Goal: Task Accomplishment & Management: Manage account settings

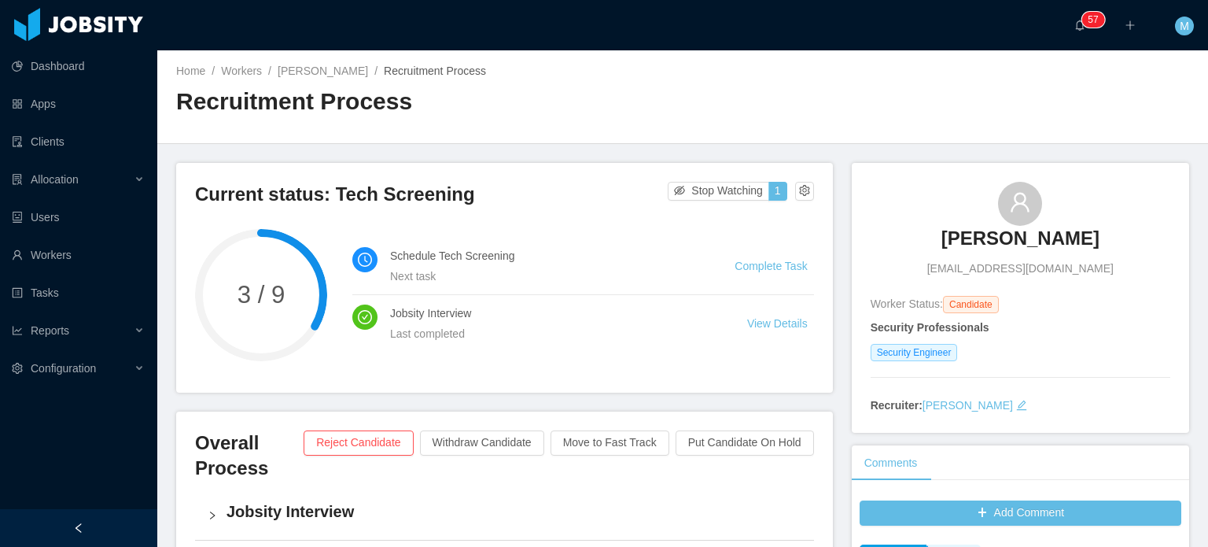
click at [1011, 242] on h3 "[PERSON_NAME]" at bounding box center [1020, 238] width 158 height 25
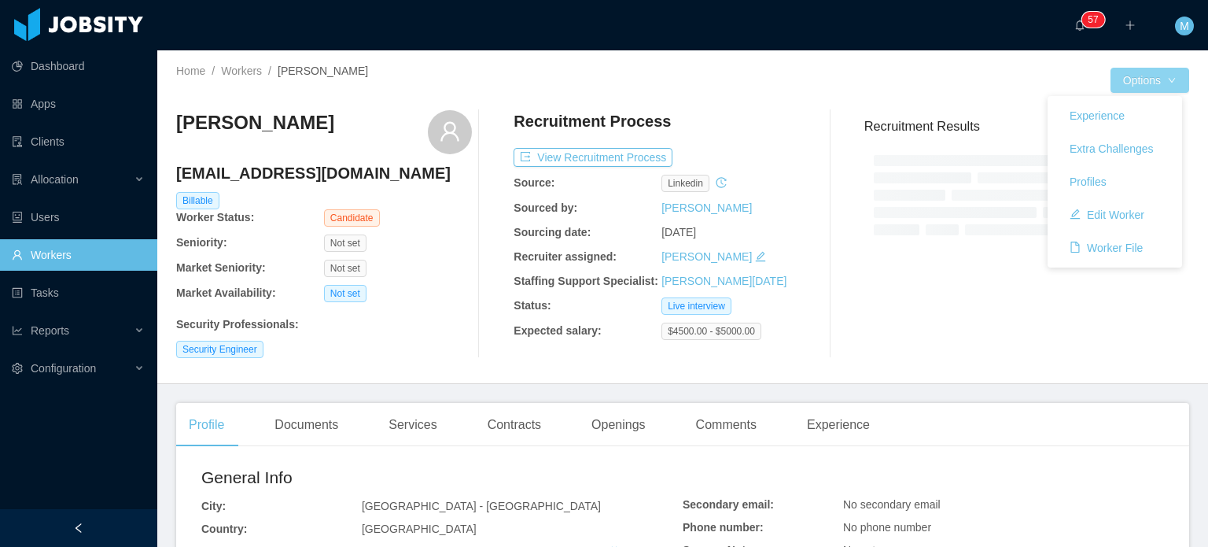
click at [1152, 82] on button "Options" at bounding box center [1150, 80] width 79 height 25
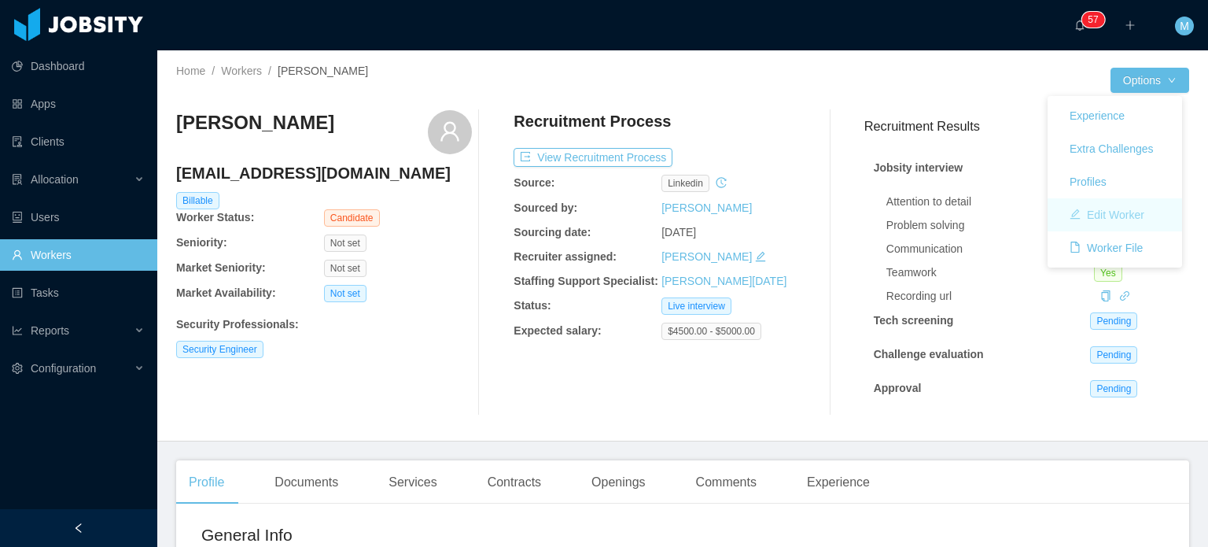
click at [1118, 220] on button "Edit Worker" at bounding box center [1107, 214] width 100 height 25
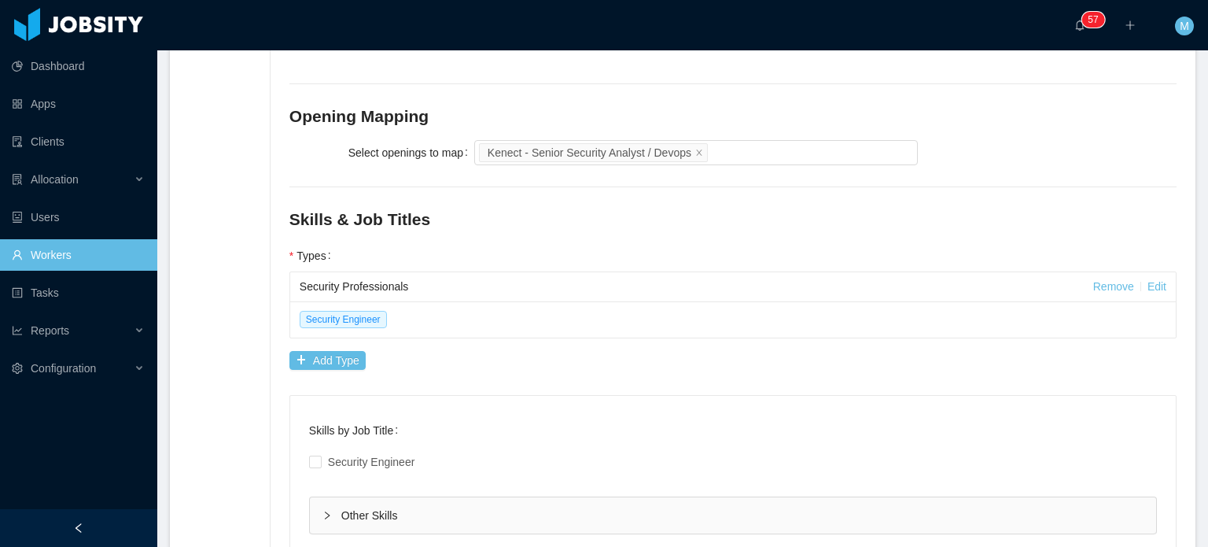
scroll to position [708, 0]
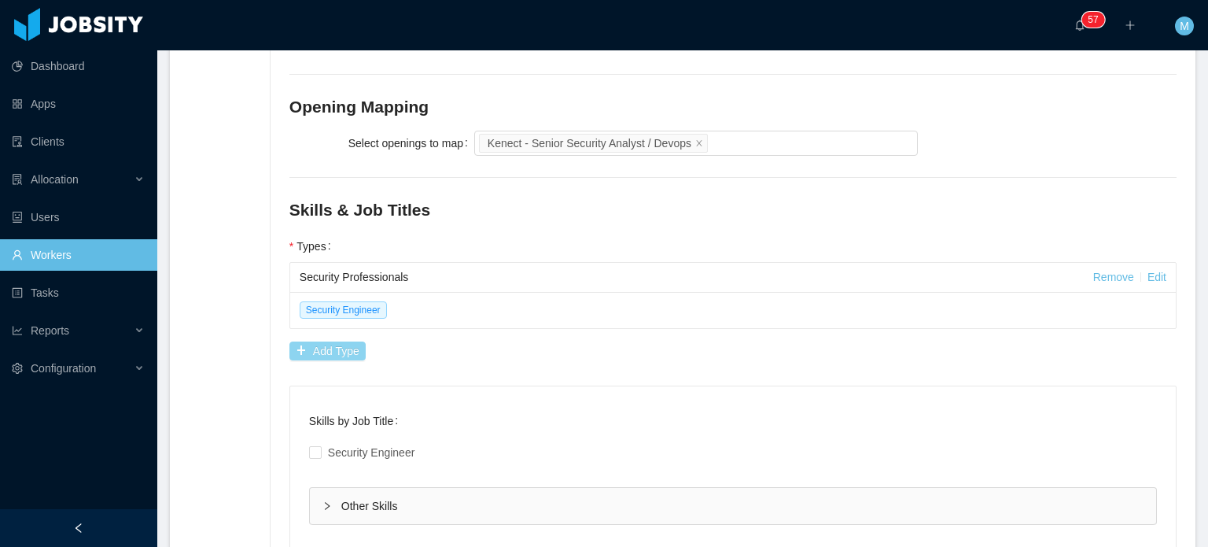
click at [345, 348] on button "Add Type" at bounding box center [327, 350] width 76 height 19
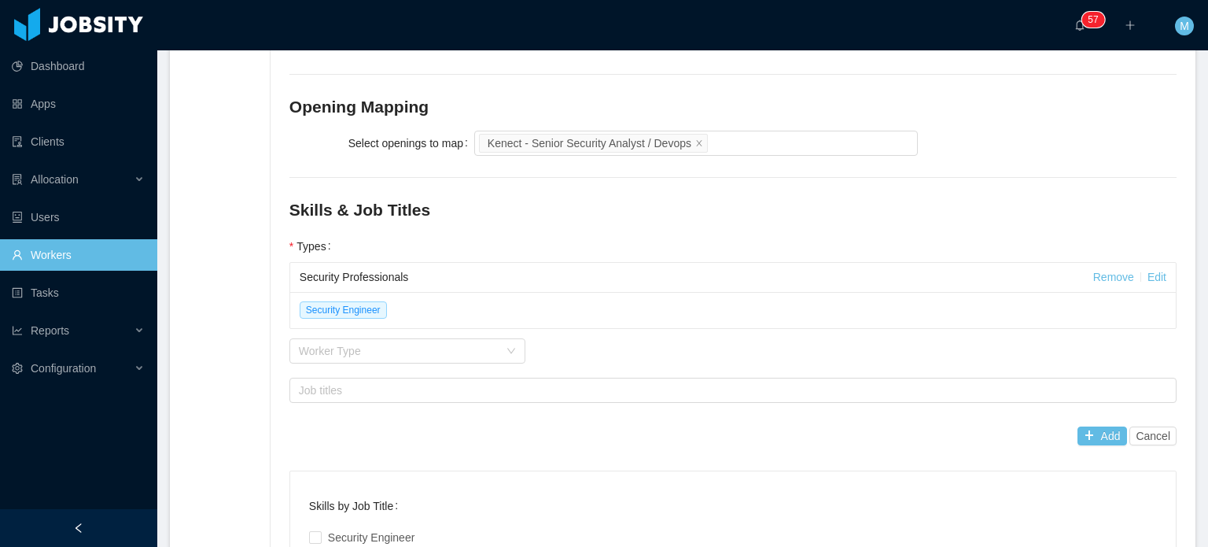
click at [345, 348] on div "Worker Type" at bounding box center [399, 351] width 200 height 16
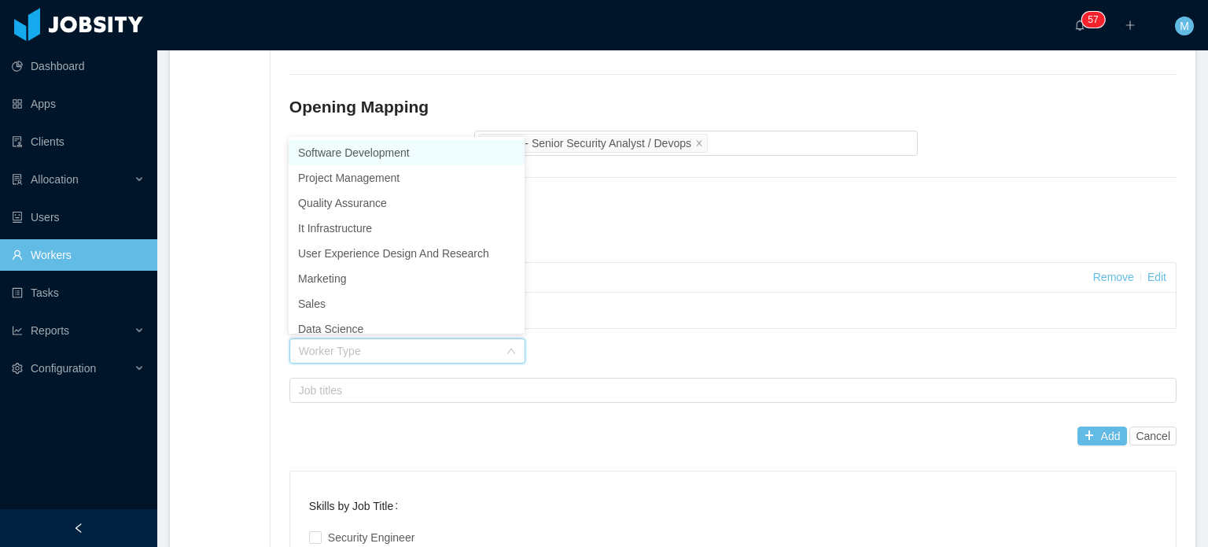
type input "*"
click at [415, 150] on li "Software Development" at bounding box center [407, 149] width 236 height 25
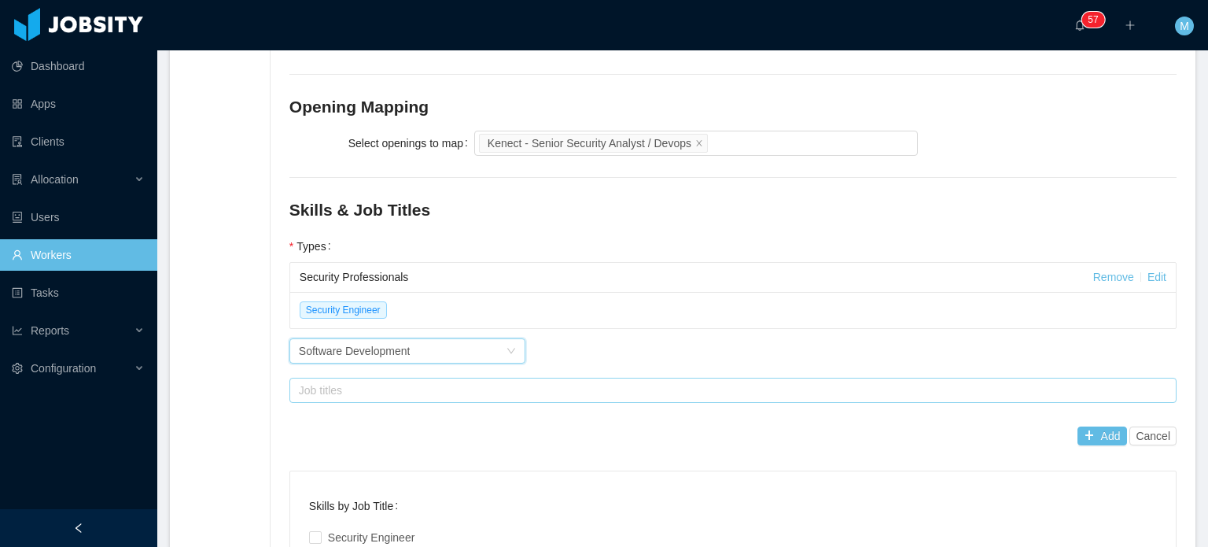
click at [487, 395] on div "Job titles" at bounding box center [729, 390] width 861 height 16
type input "*"
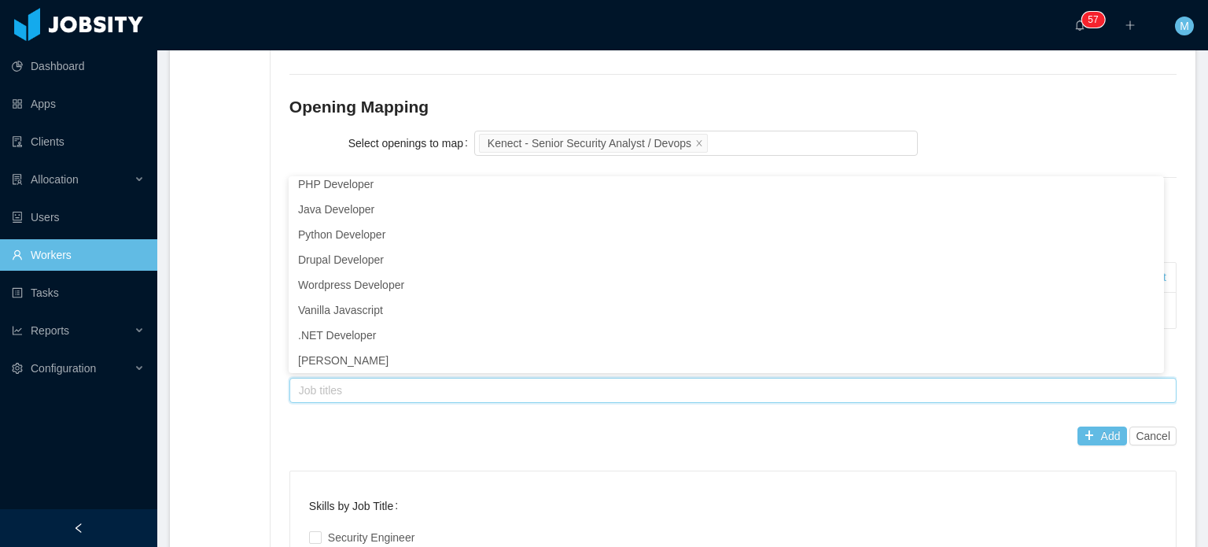
click at [450, 426] on div "Add Cancel" at bounding box center [732, 435] width 887 height 31
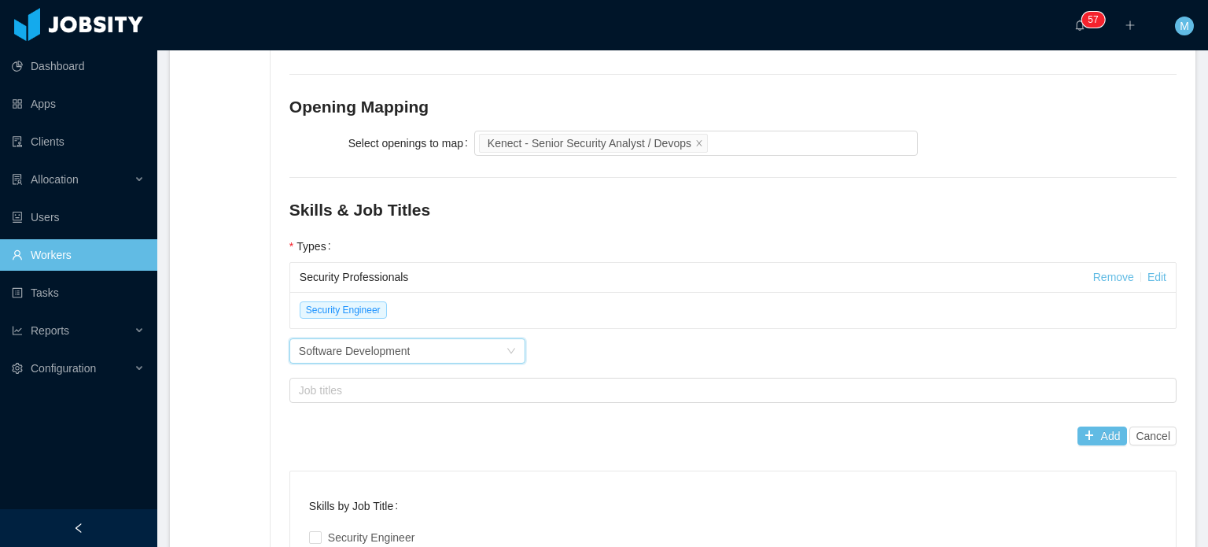
click at [512, 352] on icon "icon: down" at bounding box center [511, 350] width 9 height 9
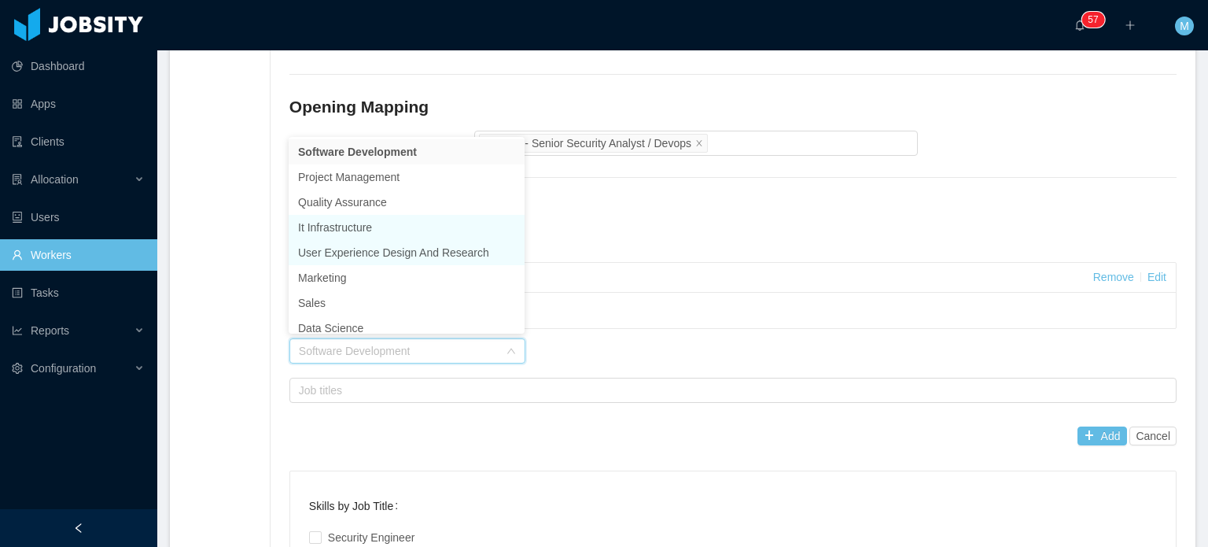
scroll to position [0, 0]
click at [424, 227] on li "It Infrastructure" at bounding box center [407, 228] width 236 height 25
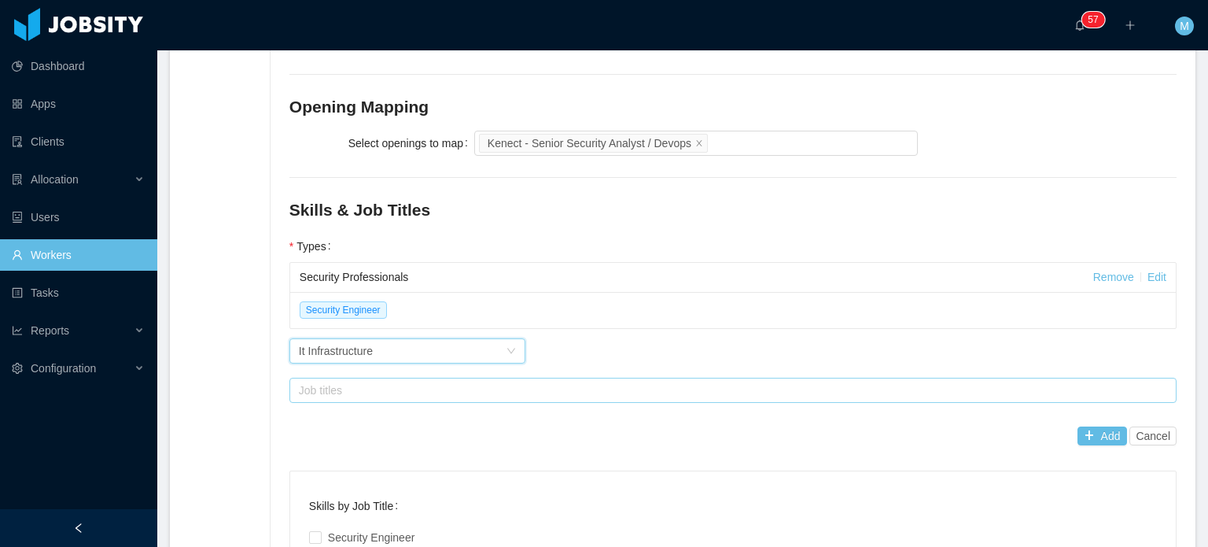
click at [418, 384] on div "Job titles" at bounding box center [729, 390] width 861 height 16
type input "*"
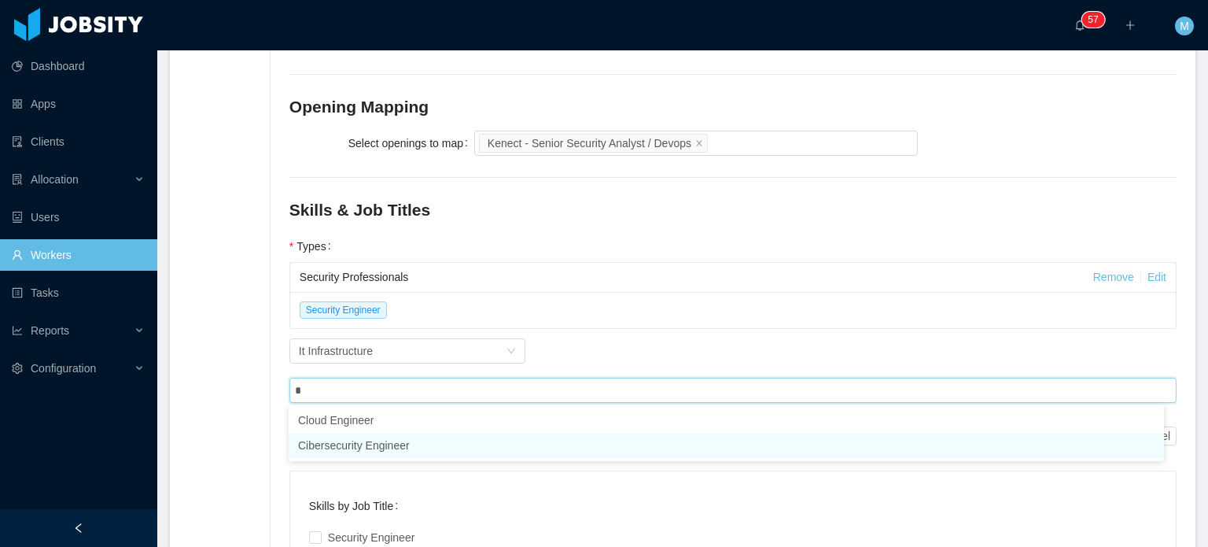
click at [407, 440] on li "Cibersecurity Engineer" at bounding box center [726, 445] width 875 height 25
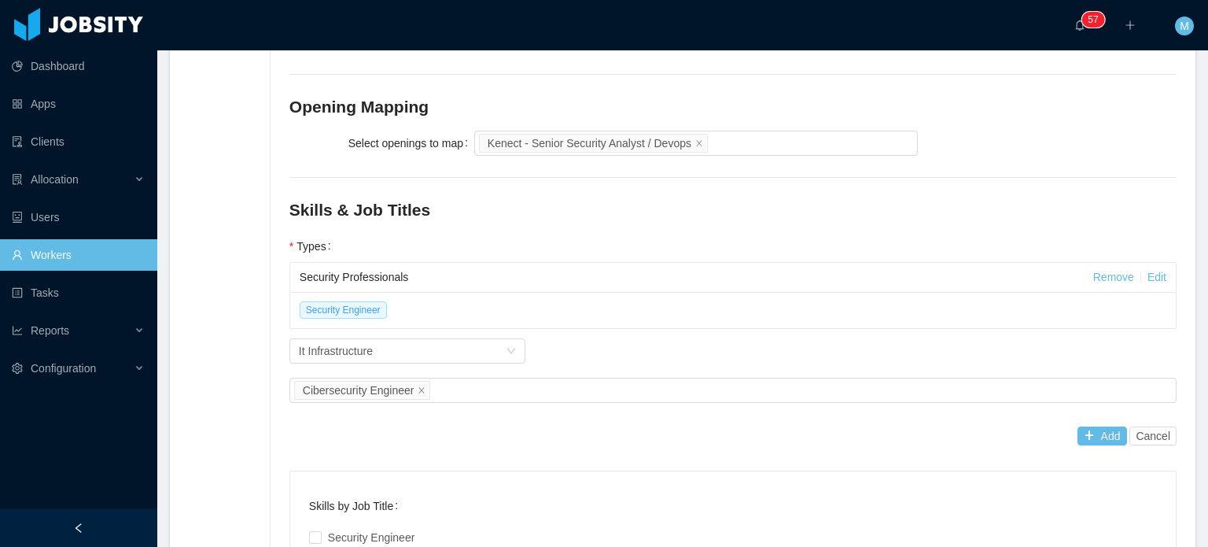
click at [381, 308] on span "Security Engineer" at bounding box center [343, 309] width 87 height 17
click at [1114, 275] on link "Remove" at bounding box center [1113, 277] width 41 height 13
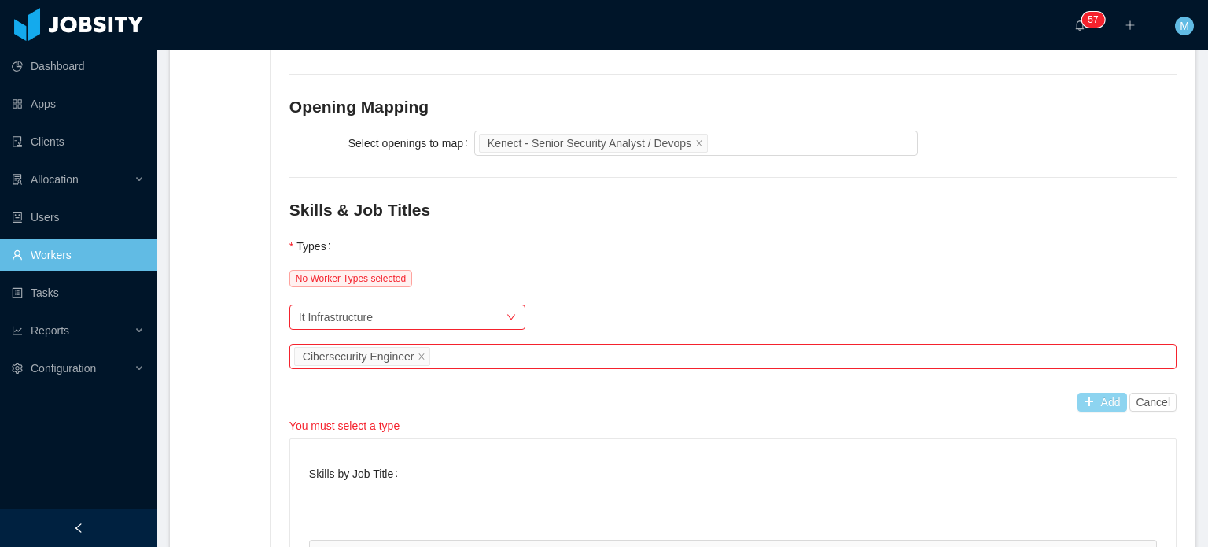
click at [1098, 407] on button "Add" at bounding box center [1103, 401] width 50 height 19
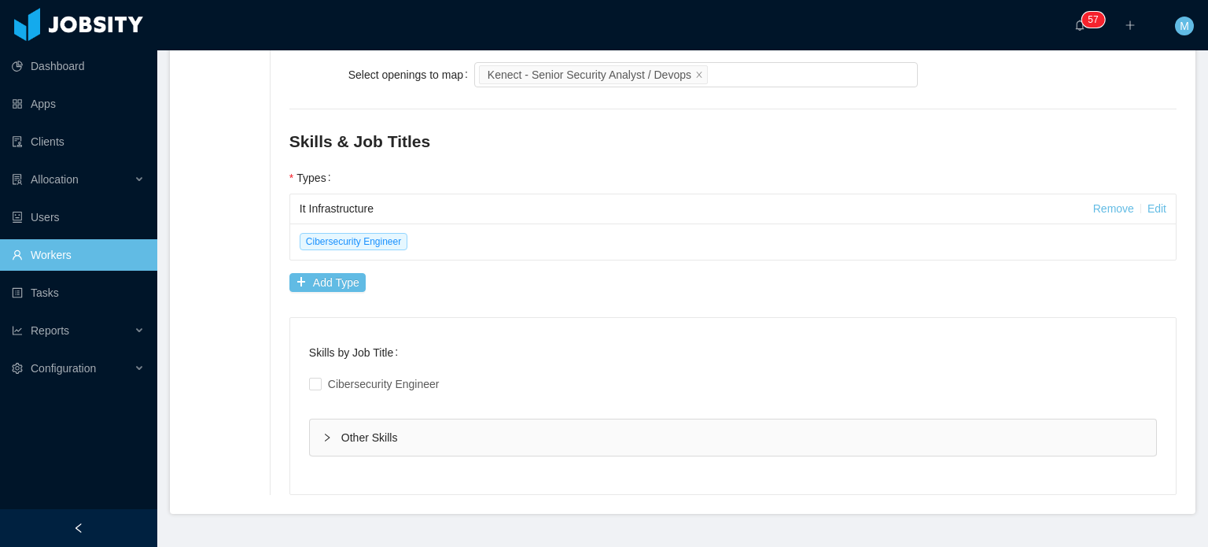
scroll to position [808, 0]
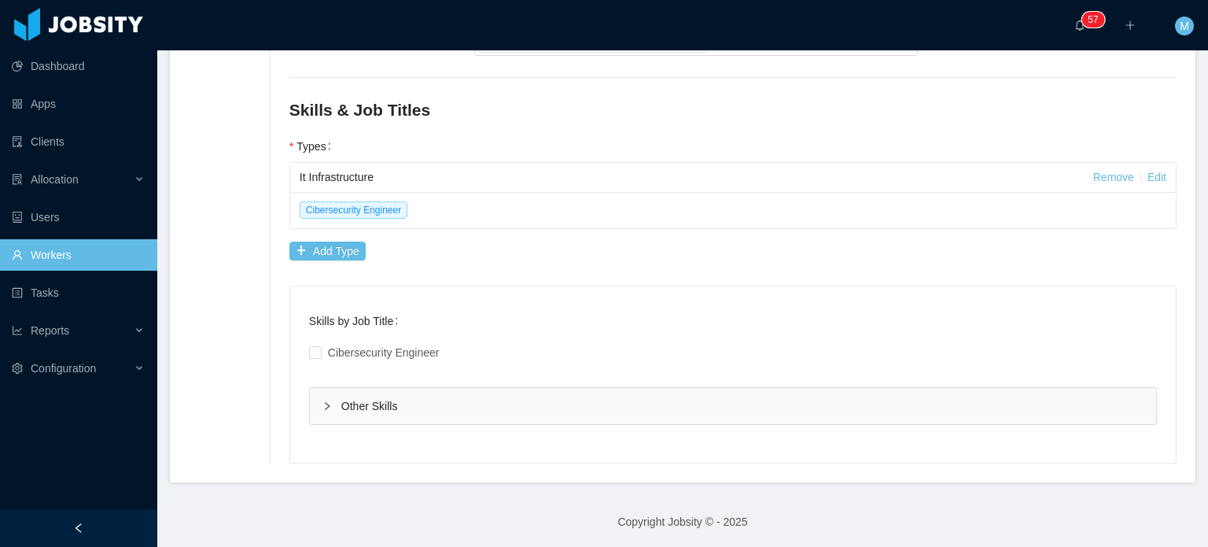
click at [311, 407] on div "Other Skills" at bounding box center [733, 406] width 846 height 36
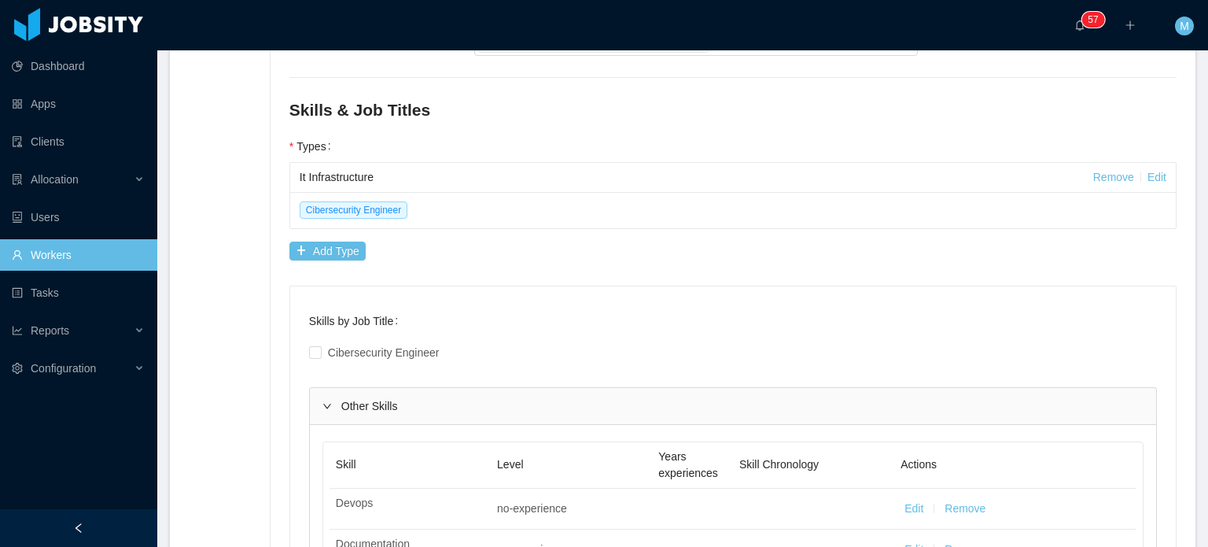
click at [316, 406] on div "Other Skills" at bounding box center [733, 406] width 846 height 36
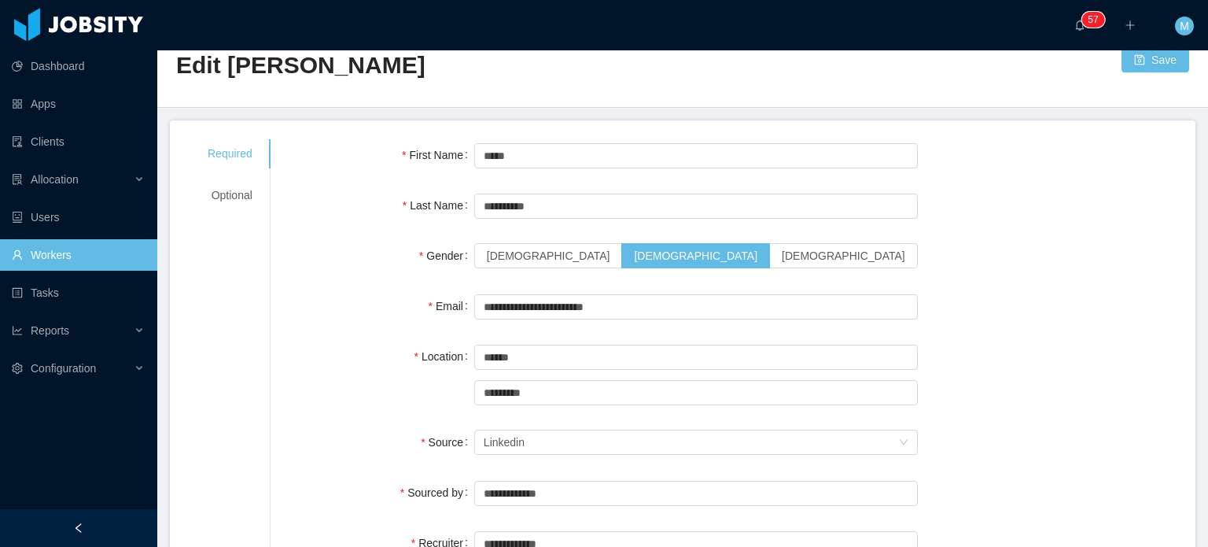
scroll to position [0, 0]
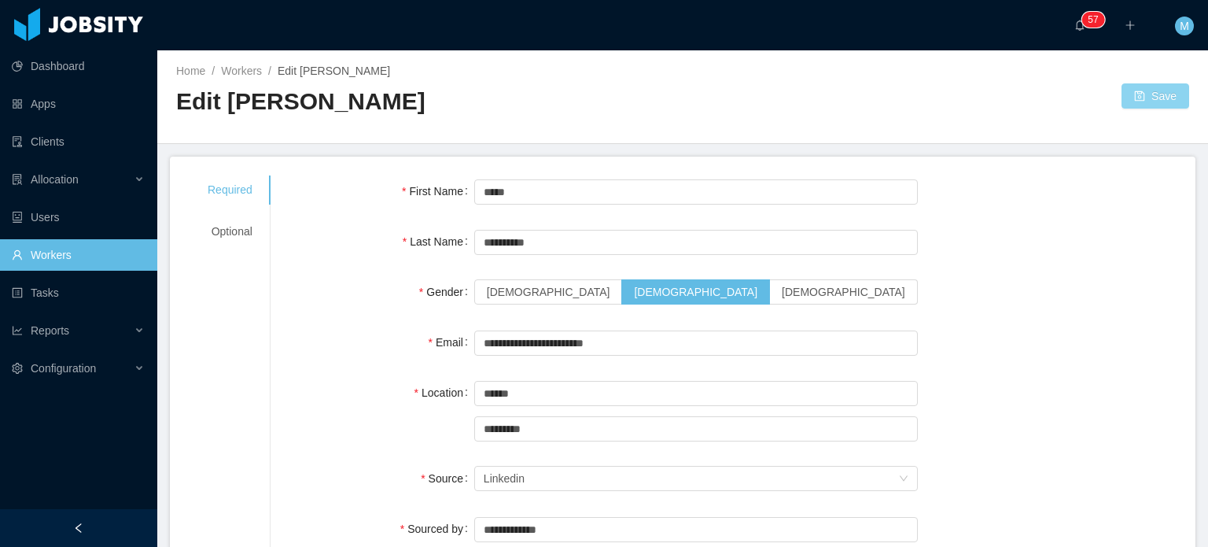
click at [1140, 95] on button "Save" at bounding box center [1156, 95] width 68 height 25
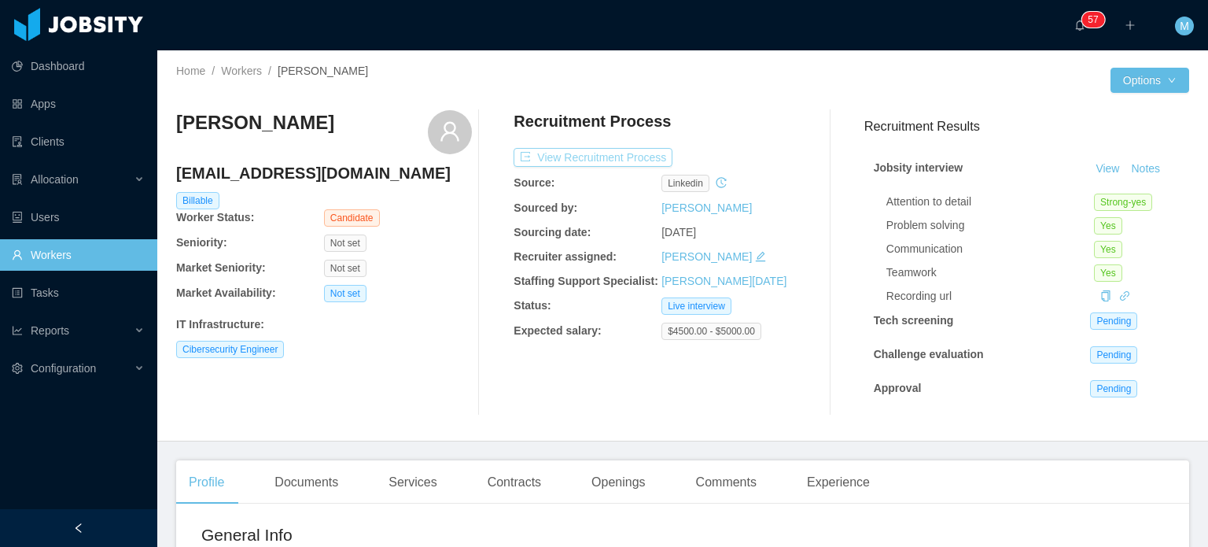
click at [602, 163] on button "View Recruitment Process" at bounding box center [593, 157] width 159 height 19
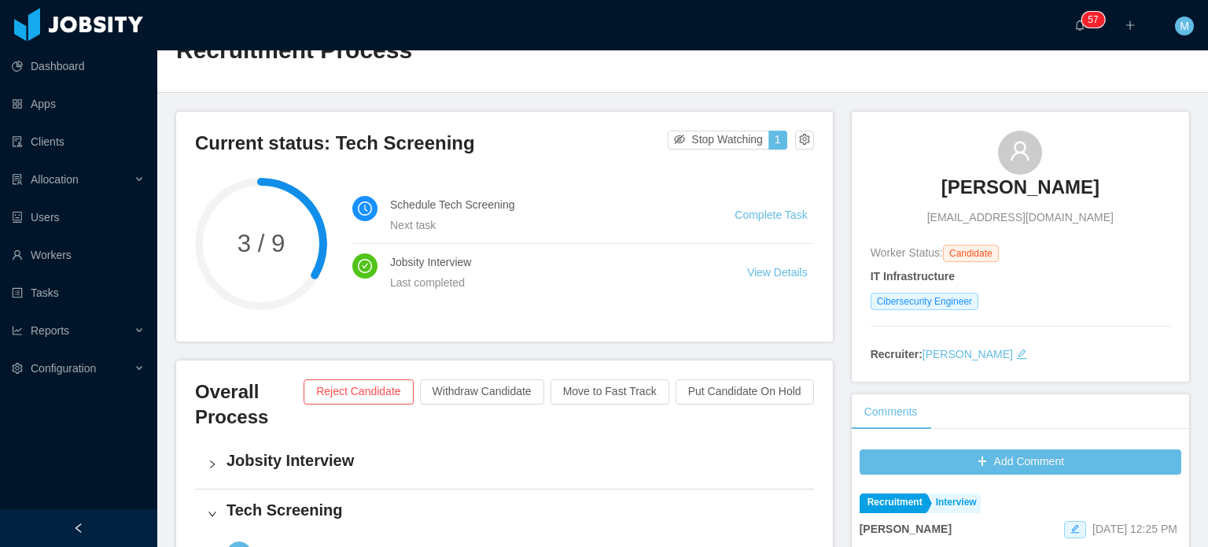
scroll to position [79, 0]
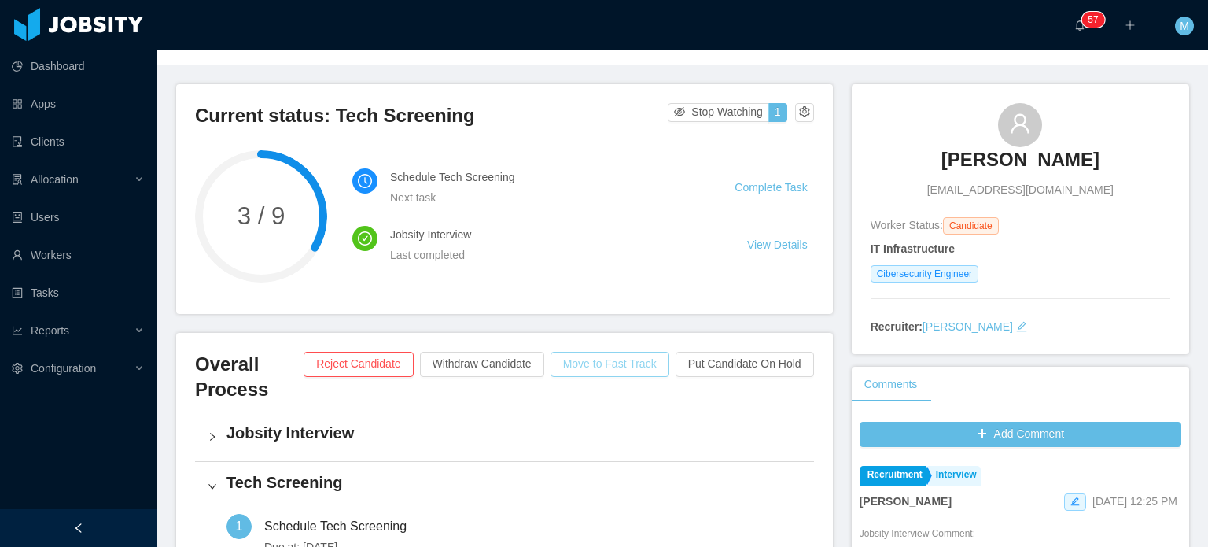
click at [628, 361] on button "Move to Fast Track" at bounding box center [610, 364] width 119 height 25
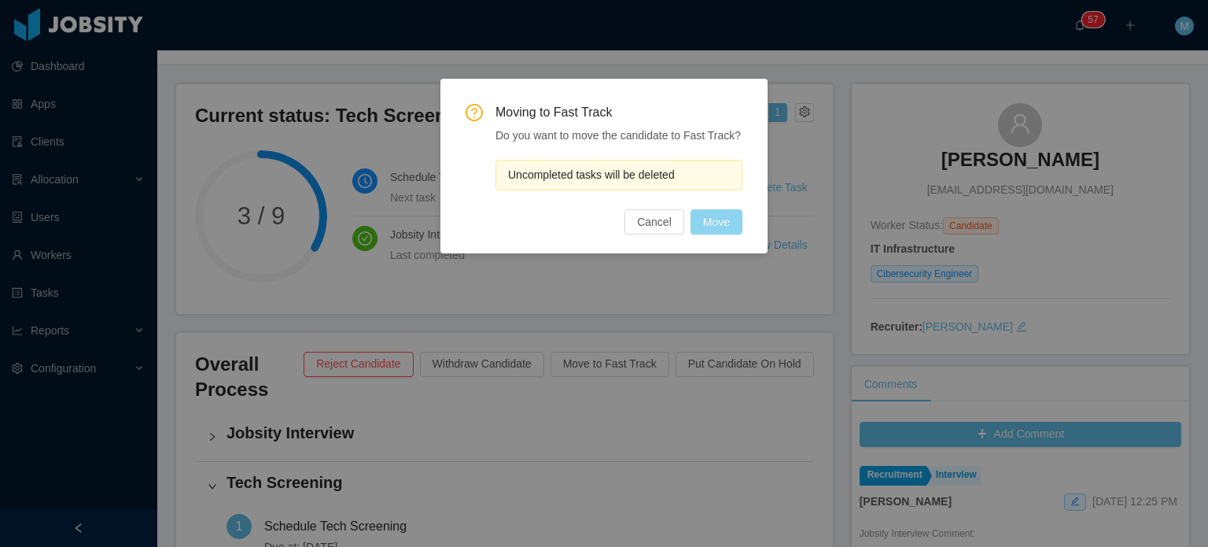
click at [721, 214] on button "Move" at bounding box center [717, 221] width 52 height 25
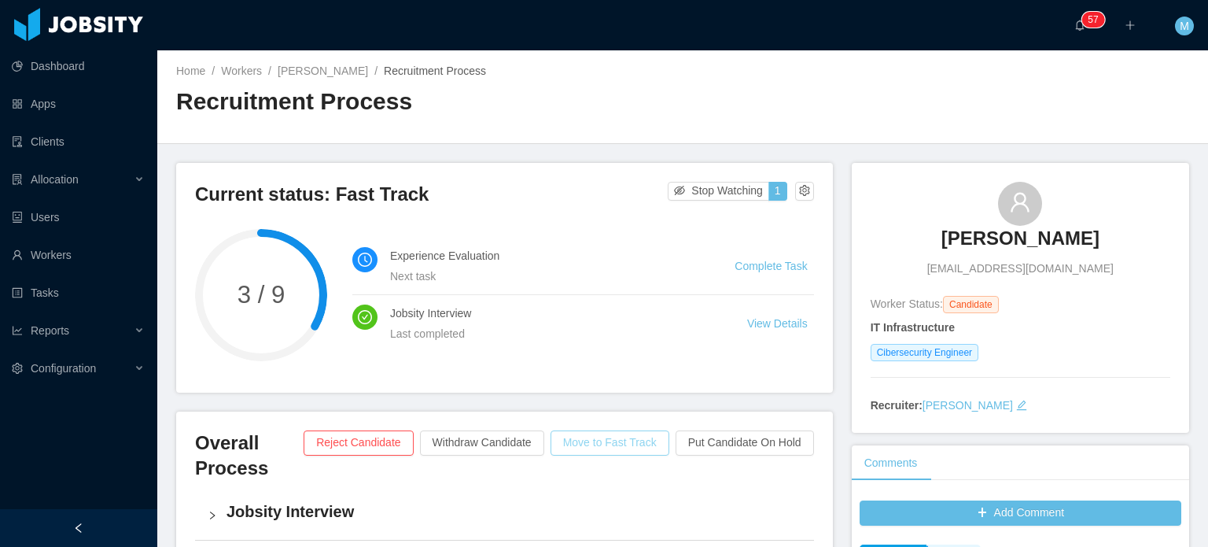
scroll to position [544, 0]
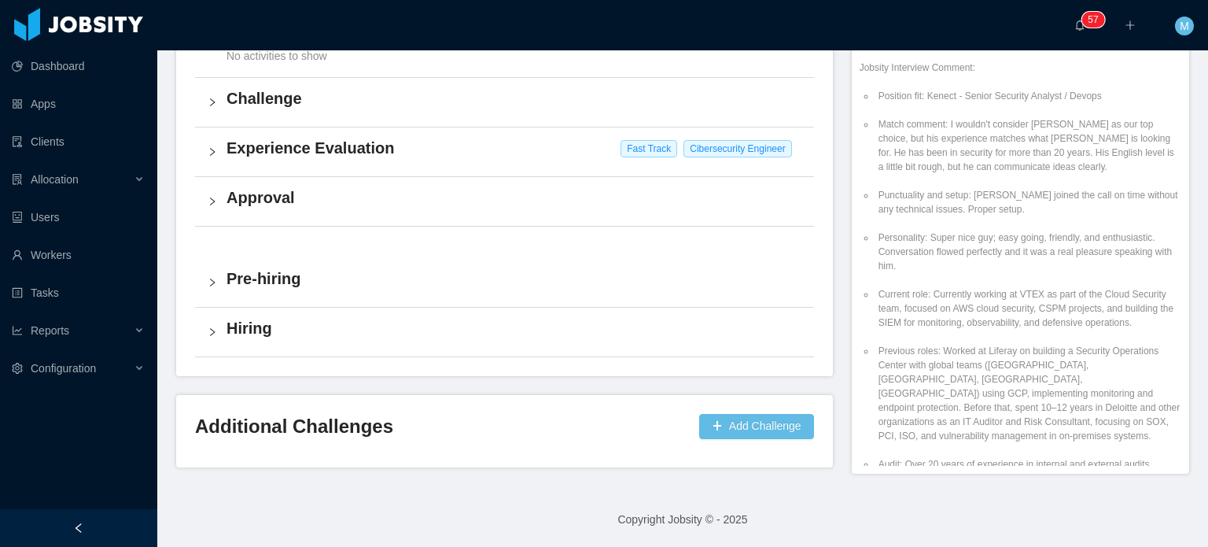
click at [214, 133] on div "Experience Evaluation Fast Track Cibersecurity Engineer" at bounding box center [504, 151] width 619 height 49
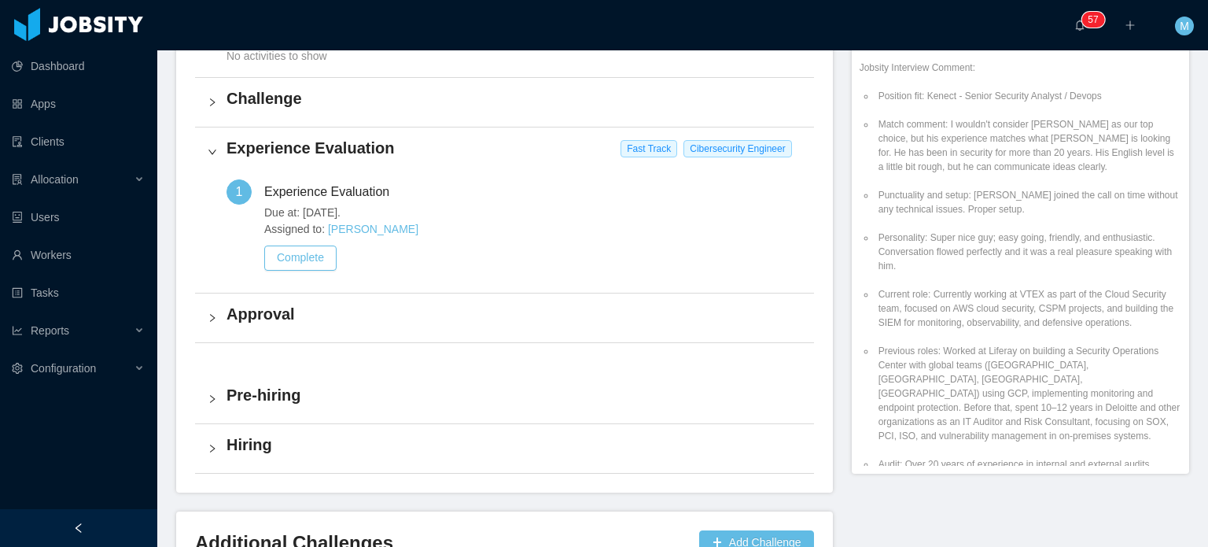
click at [214, 133] on div "Experience Evaluation Fast Track Cibersecurity Engineer" at bounding box center [504, 151] width 619 height 49
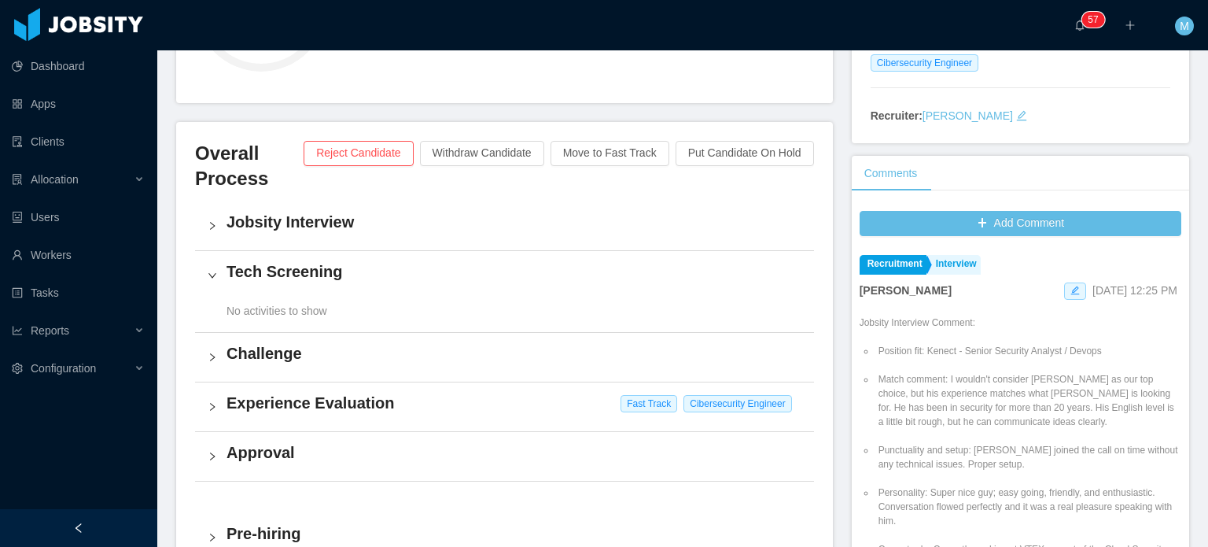
scroll to position [230, 0]
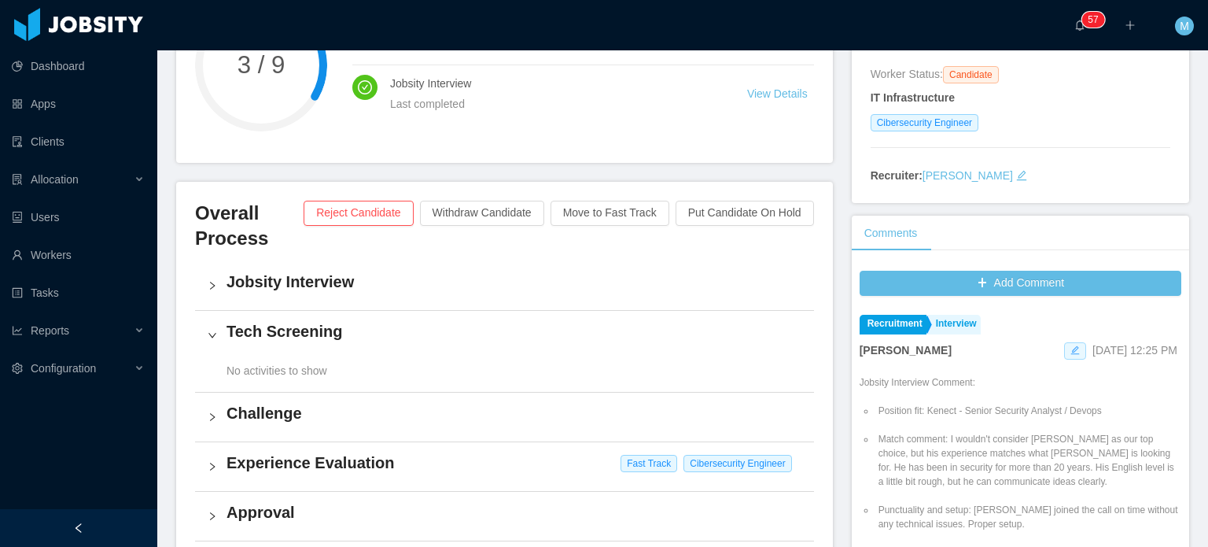
click at [1064, 344] on span at bounding box center [1075, 350] width 22 height 17
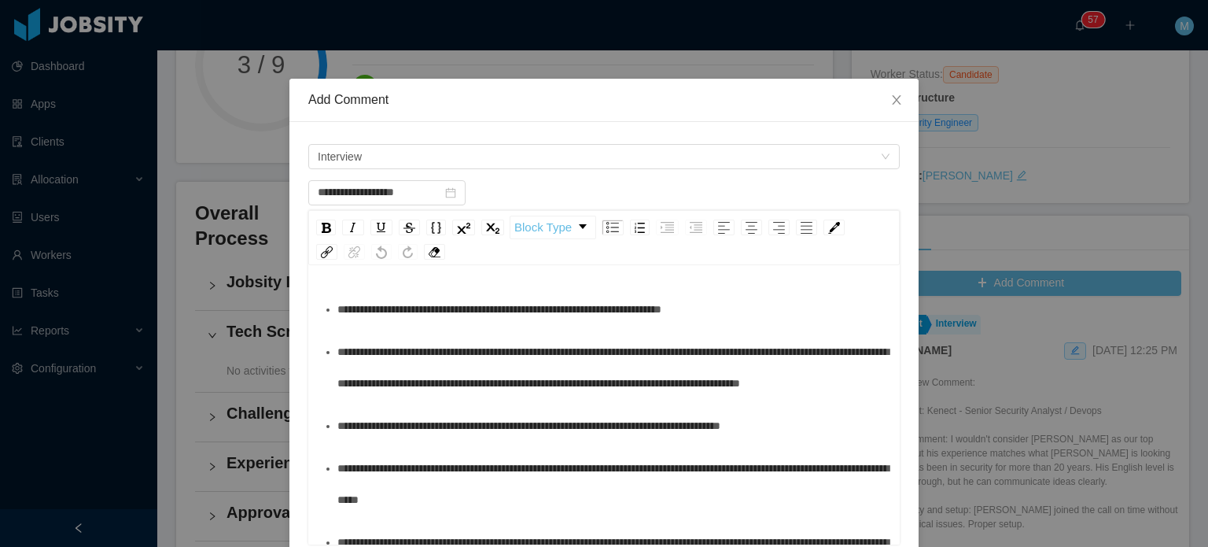
click at [809, 309] on div "**********" at bounding box center [612, 308] width 551 height 31
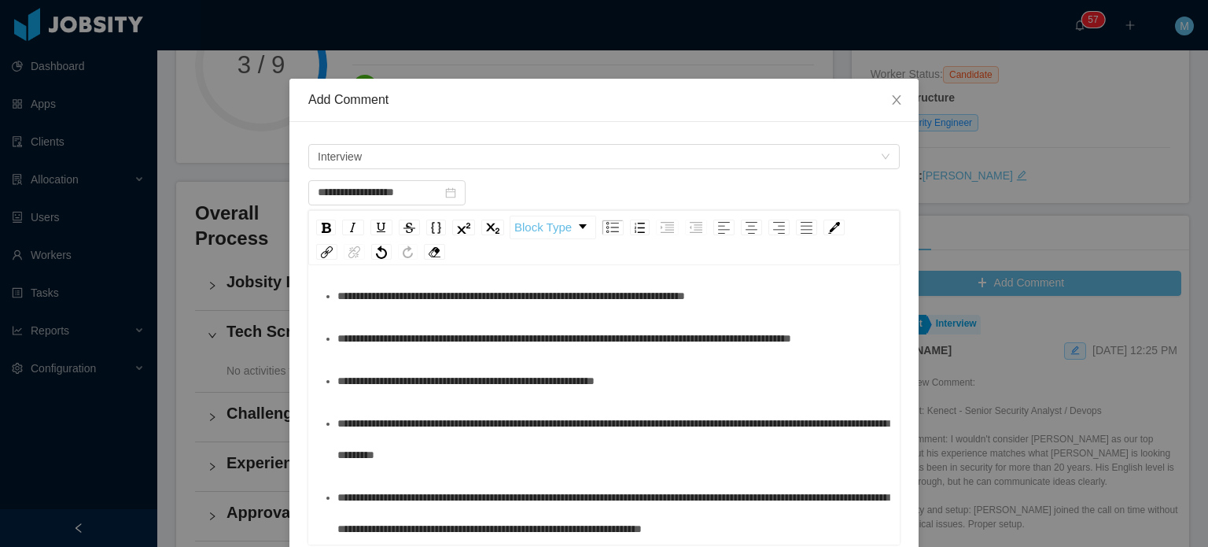
scroll to position [258, 0]
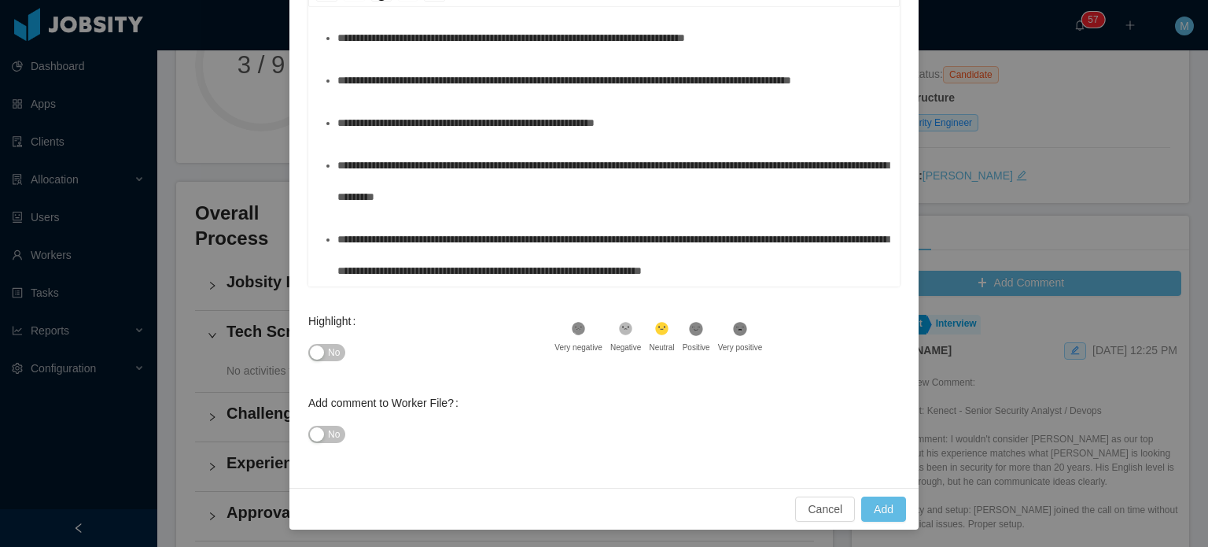
click at [312, 352] on button "No" at bounding box center [326, 352] width 37 height 17
click at [861, 505] on button "Add" at bounding box center [883, 508] width 45 height 25
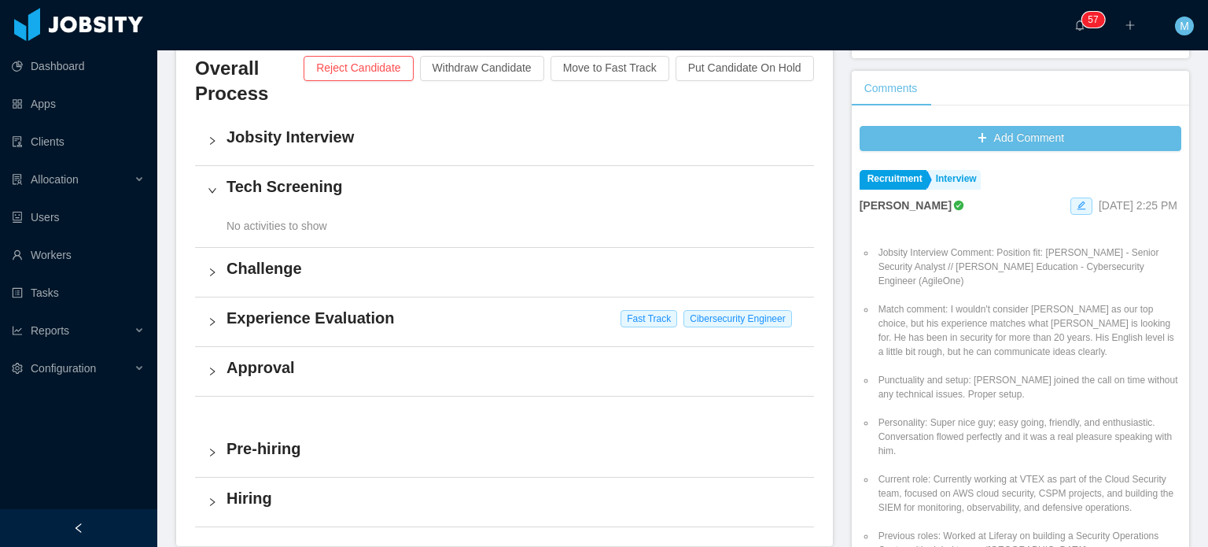
scroll to position [0, 0]
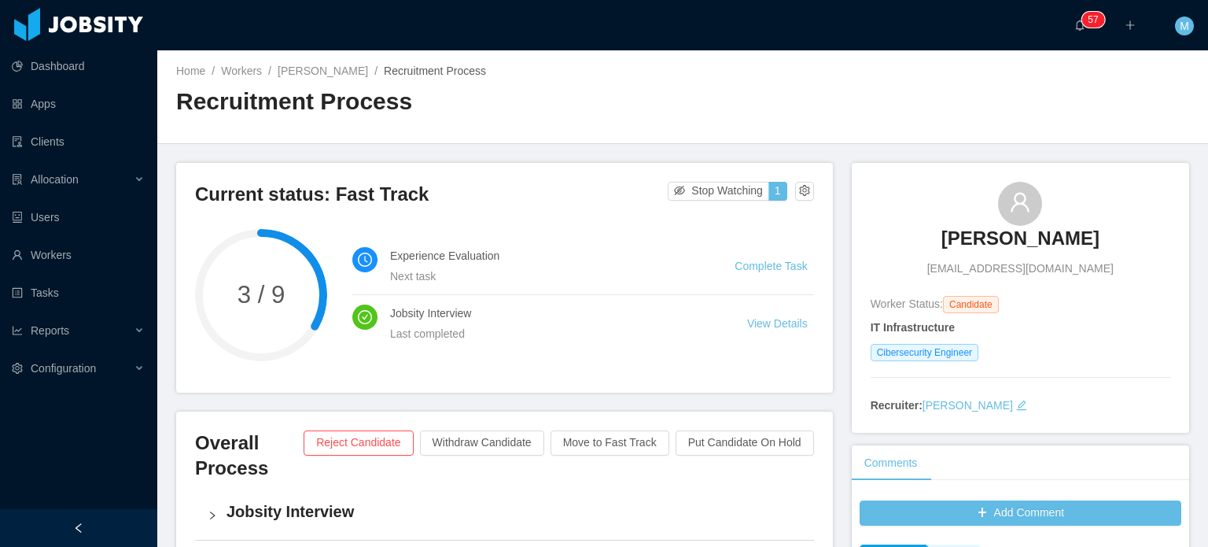
click at [956, 223] on div "[PERSON_NAME] [PERSON_NAME][EMAIL_ADDRESS][PERSON_NAME][DOMAIN_NAME]" at bounding box center [1021, 229] width 300 height 95
click at [956, 231] on h3 "[PERSON_NAME]" at bounding box center [1020, 238] width 158 height 25
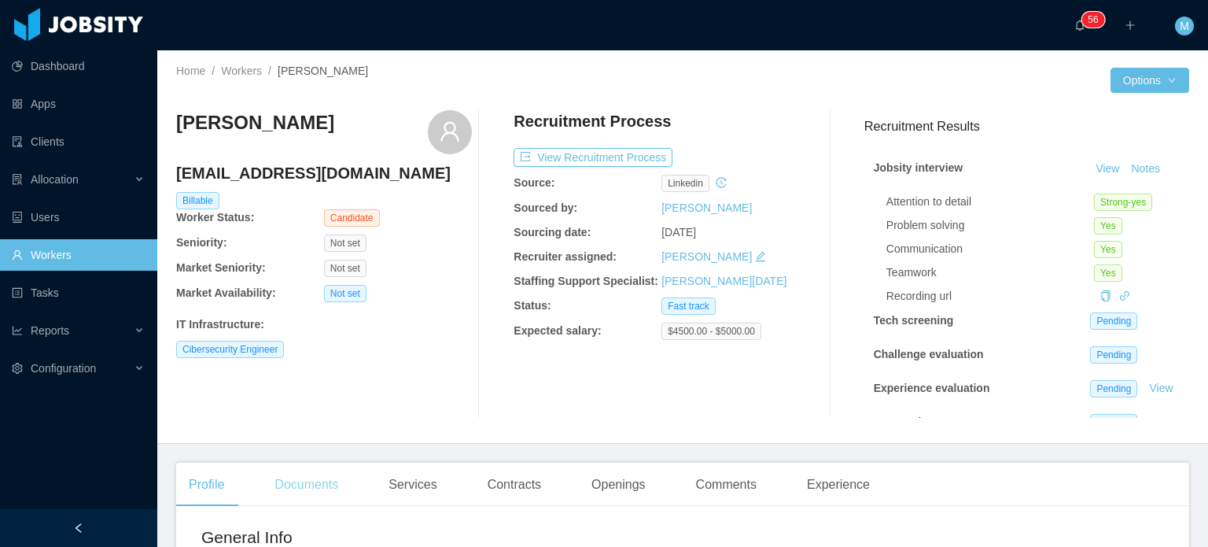
click at [286, 499] on div "Documents" at bounding box center [306, 484] width 89 height 44
click at [599, 490] on div "Openings" at bounding box center [618, 484] width 79 height 44
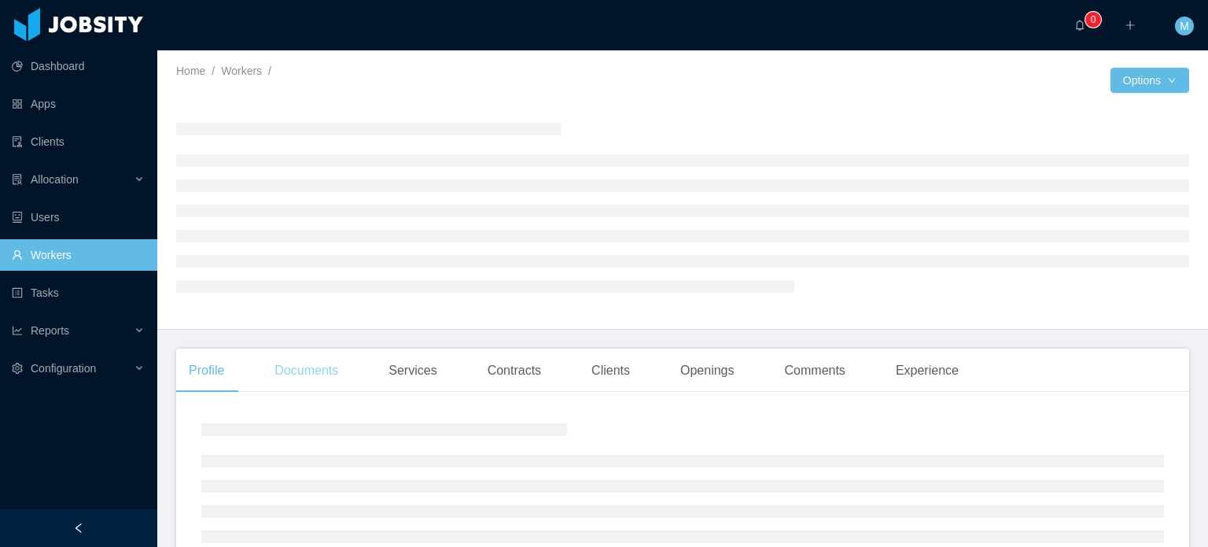
click at [307, 379] on div "Documents" at bounding box center [306, 370] width 89 height 44
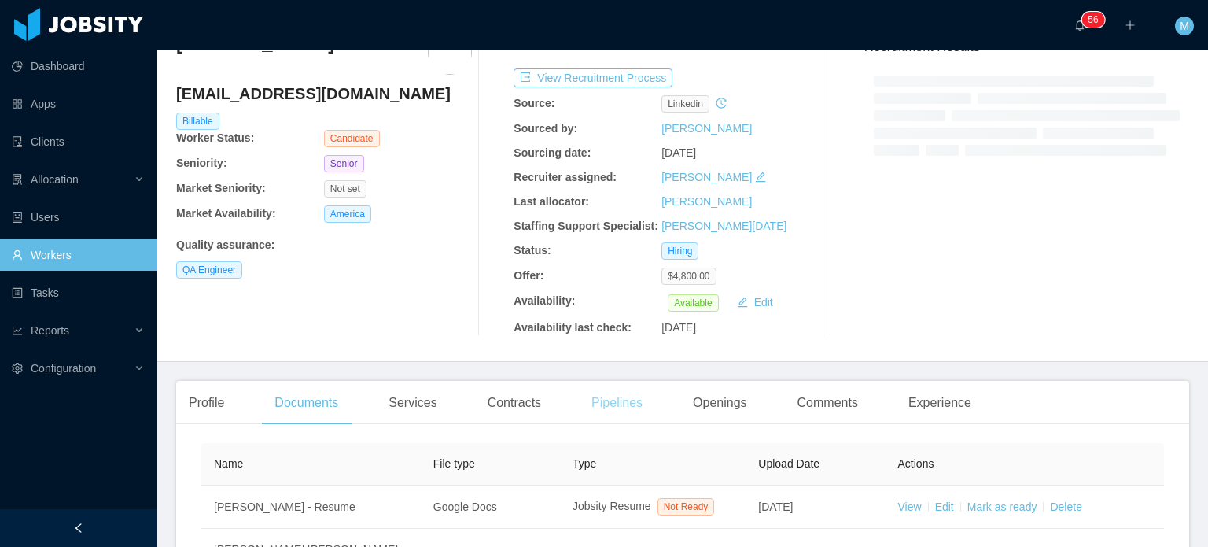
scroll to position [187, 0]
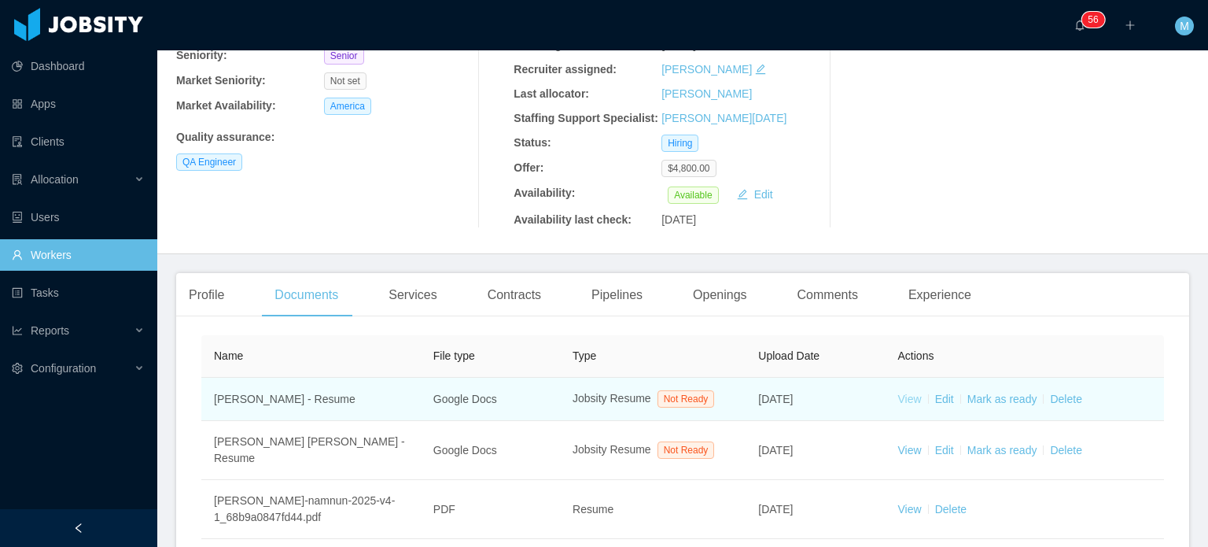
click at [898, 399] on link "View" at bounding box center [910, 398] width 24 height 13
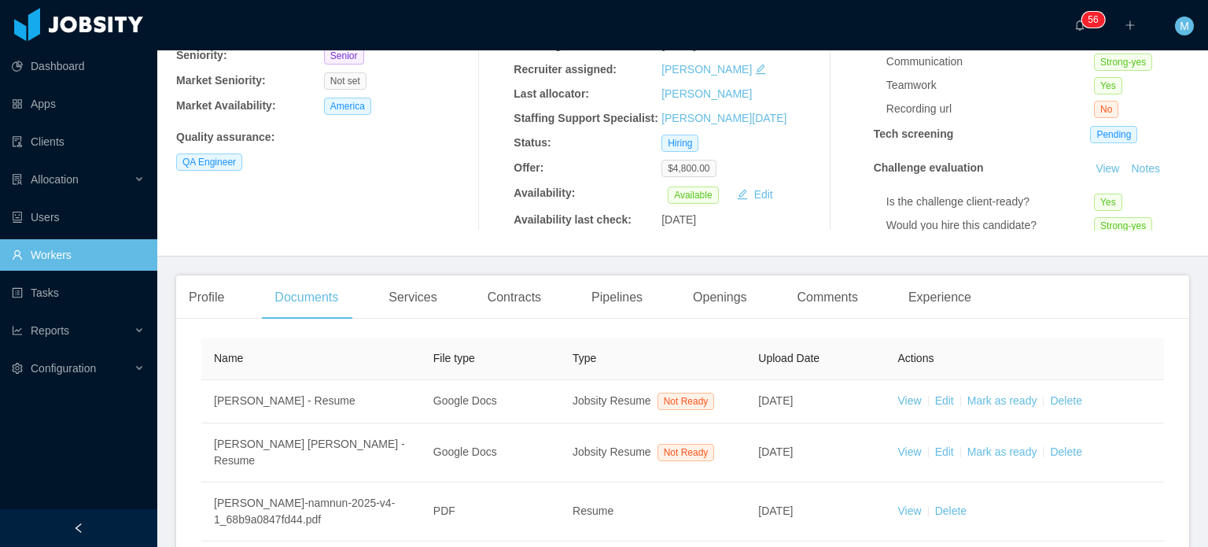
click at [1192, 315] on main "Home / Workers / Juan Namnún / Options Juan Namnún jmnamnun@gmail.com Billable …" at bounding box center [682, 111] width 1051 height 496
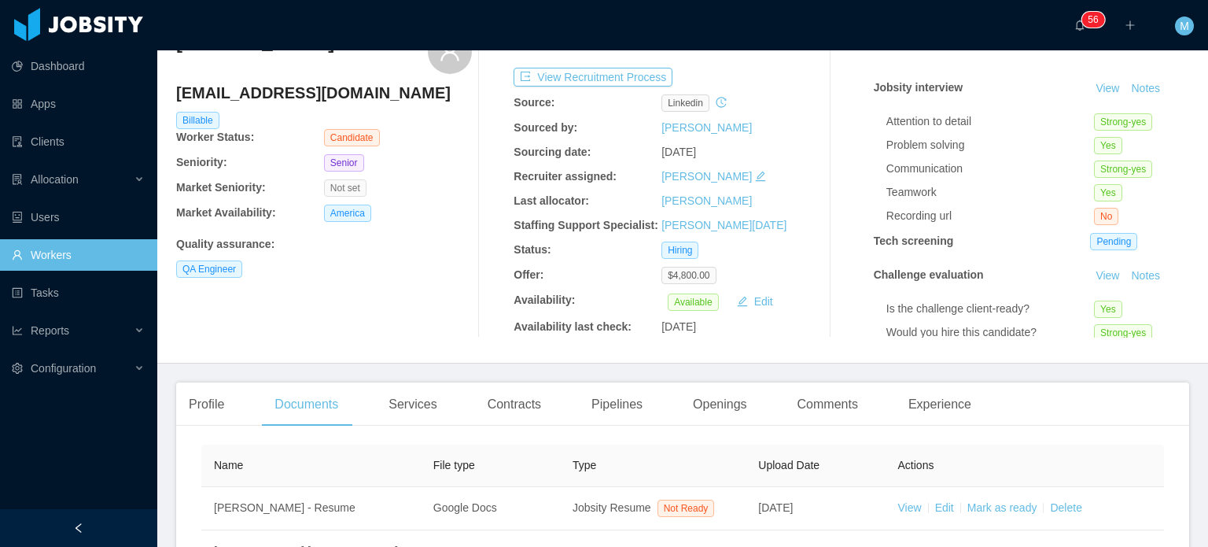
scroll to position [0, 0]
